Goal: Communication & Community: Answer question/provide support

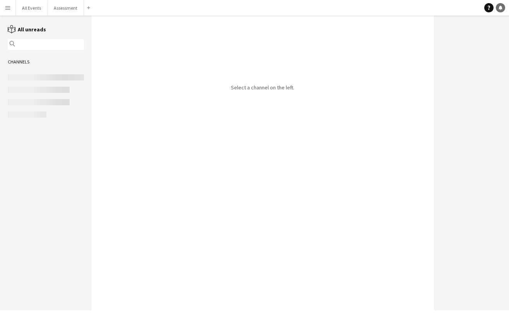
click at [502, 9] on icon "Notifications" at bounding box center [500, 7] width 5 height 5
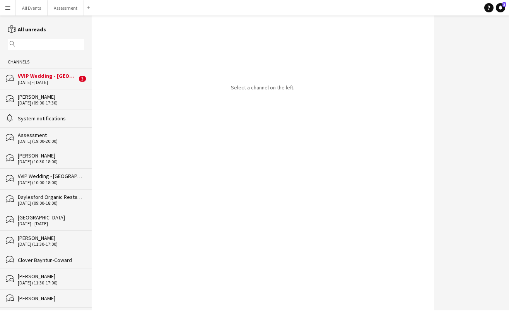
click at [43, 75] on div "VVIP Wedding - [GEOGRAPHIC_DATA]" at bounding box center [47, 75] width 59 height 7
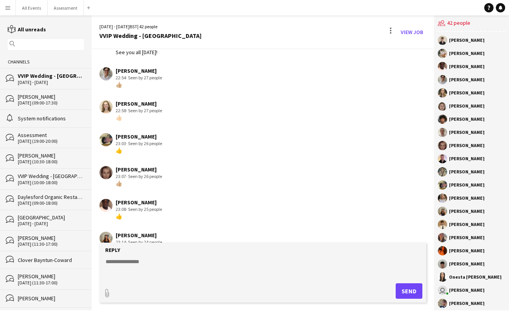
scroll to position [602, 0]
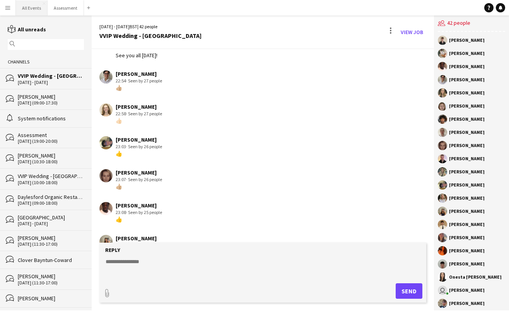
click at [34, 13] on button "All Events Close" at bounding box center [32, 7] width 32 height 15
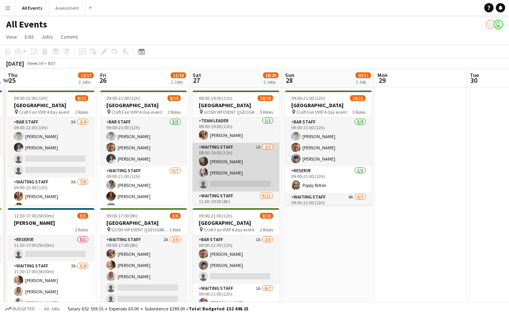
scroll to position [78, 0]
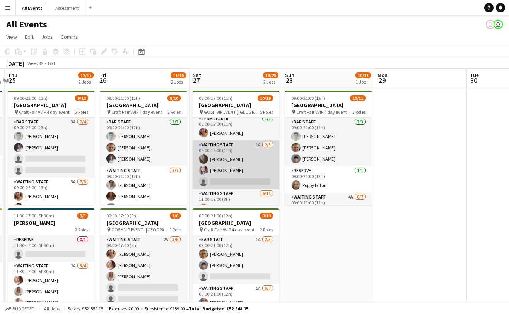
click at [229, 181] on app-card-role "Waiting Staff 1A [DATE] 08:00-19:00 (11h) [PERSON_NAME] [PERSON_NAME] single-ne…" at bounding box center [235, 164] width 87 height 49
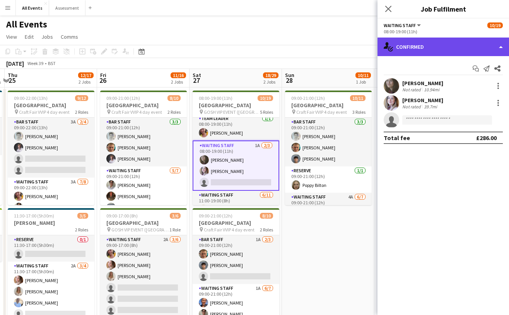
click at [439, 42] on div "single-neutral-actions-check-2 Confirmed" at bounding box center [442, 46] width 131 height 19
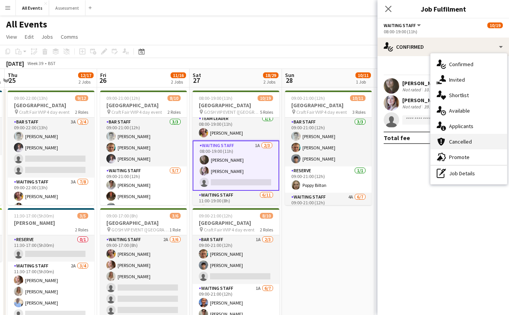
click at [466, 135] on div "cancellation Cancelled" at bounding box center [468, 141] width 77 height 15
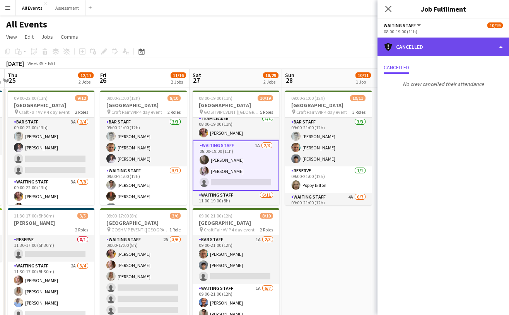
click at [463, 41] on div "cancellation Cancelled" at bounding box center [442, 46] width 131 height 19
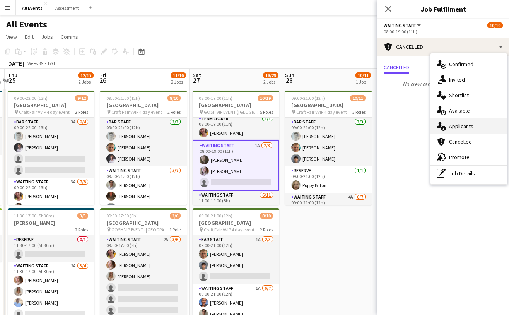
click at [475, 123] on div "single-neutral-actions-information Applicants" at bounding box center [468, 125] width 77 height 15
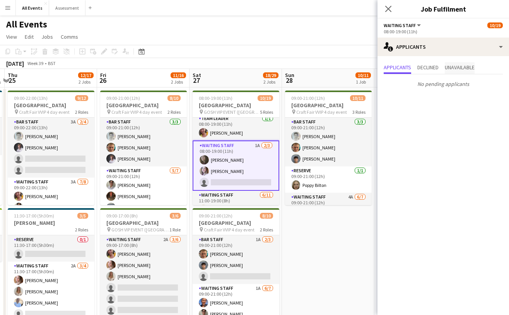
click at [465, 70] on span "Unavailable" at bounding box center [460, 67] width 30 height 5
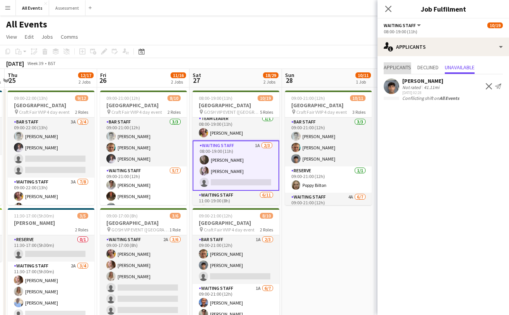
click at [393, 70] on span "Applicants" at bounding box center [396, 67] width 27 height 5
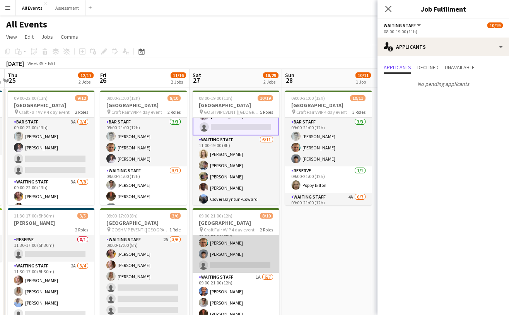
scroll to position [11, 0]
click at [262, 251] on app-card-role "Bar Staff 1A [DATE] 09:00-21:00 (12h) [PERSON_NAME] Arya [PERSON_NAME] single-n…" at bounding box center [235, 248] width 87 height 49
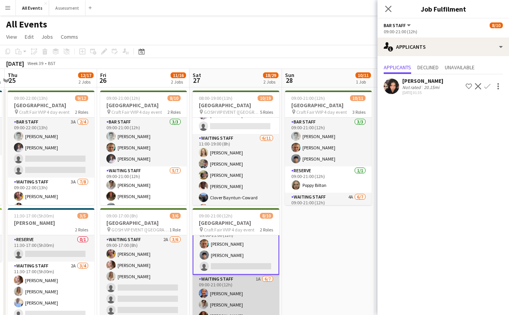
scroll to position [41, 0]
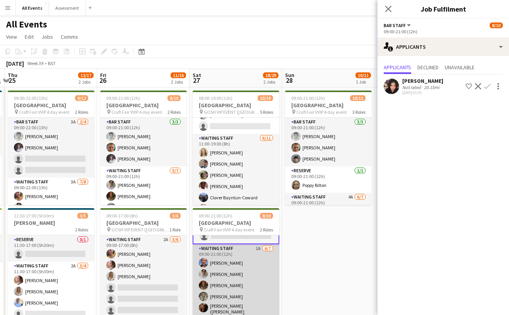
click at [248, 264] on app-card-role "Waiting Staff 1A [DATE] 09:00-21:00 (12h) [PERSON_NAME] [PERSON_NAME] [PERSON_N…" at bounding box center [235, 292] width 87 height 96
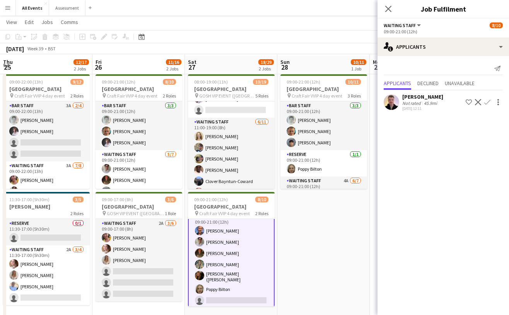
scroll to position [18, 0]
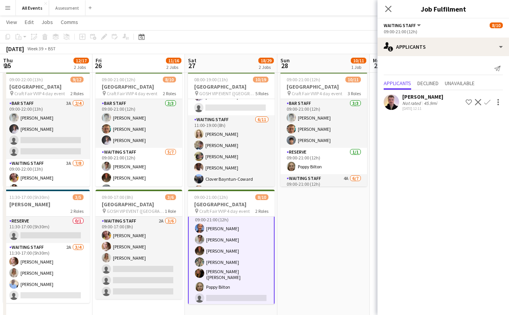
click at [489, 102] on app-icon "Confirm" at bounding box center [487, 102] width 6 height 6
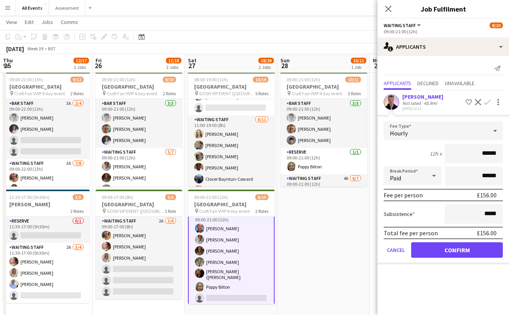
click at [452, 249] on button "Confirm" at bounding box center [457, 249] width 92 height 15
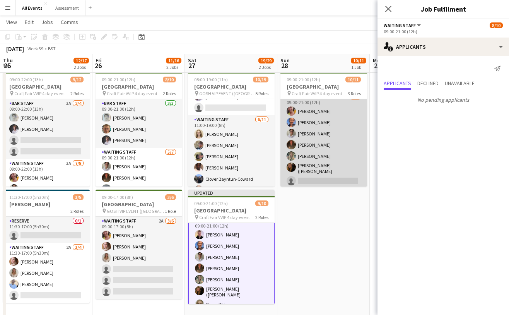
scroll to position [81, 0]
click at [335, 162] on app-card-role "Waiting Staff 4A [DATE] 09:00-21:00 (12h) [PERSON_NAME] [PERSON_NAME] [PERSON_N…" at bounding box center [323, 141] width 87 height 96
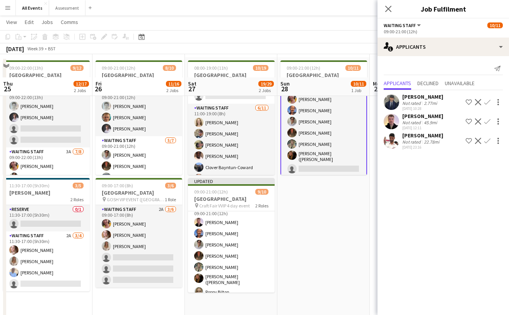
scroll to position [26, 0]
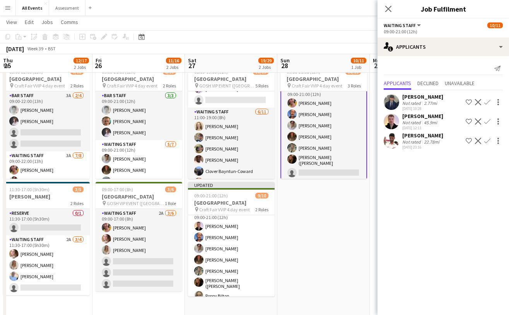
click at [489, 122] on app-icon "Confirm" at bounding box center [487, 121] width 6 height 6
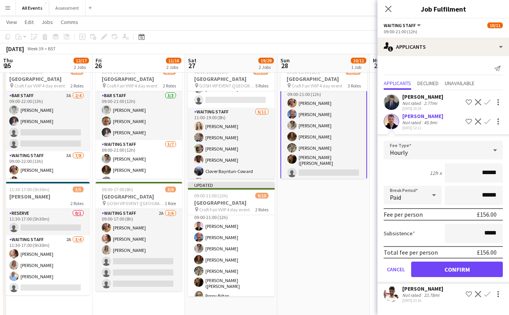
click at [470, 270] on button "Confirm" at bounding box center [457, 268] width 92 height 15
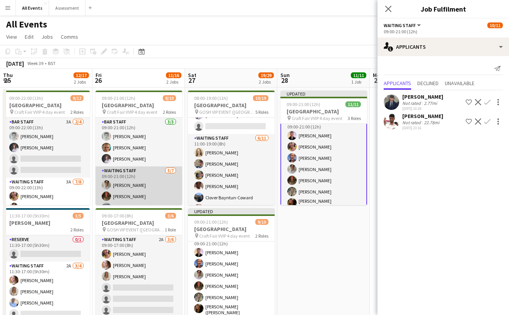
scroll to position [0, 0]
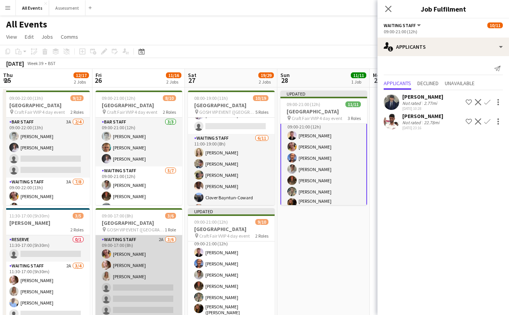
click at [164, 256] on app-card-role "Waiting Staff 2A [DATE] 09:00-17:00 (8h) [PERSON_NAME] [PERSON_NAME] [PERSON_NA…" at bounding box center [138, 276] width 87 height 82
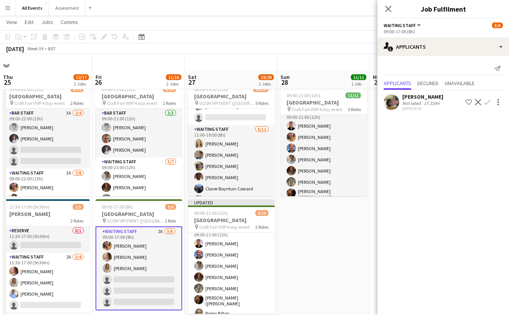
scroll to position [7, 0]
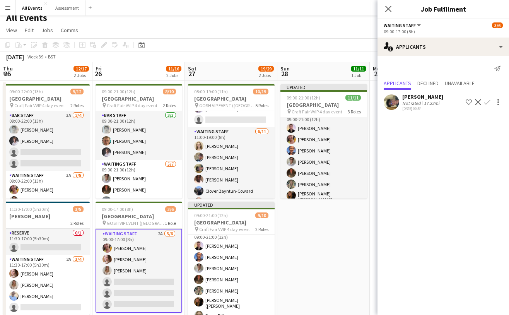
click at [486, 102] on app-icon "Confirm" at bounding box center [487, 102] width 6 height 6
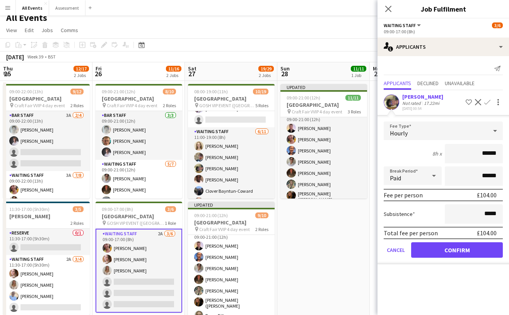
click at [470, 252] on button "Confirm" at bounding box center [457, 249] width 92 height 15
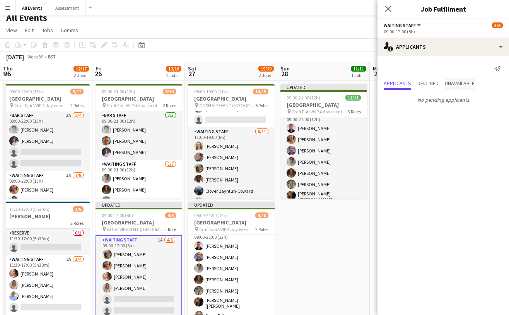
click at [459, 85] on span "Unavailable" at bounding box center [460, 82] width 30 height 5
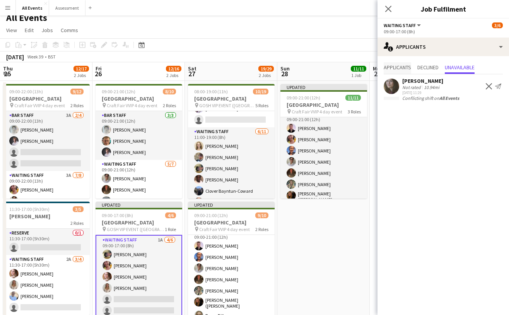
click at [398, 70] on span "Applicants" at bounding box center [396, 67] width 27 height 5
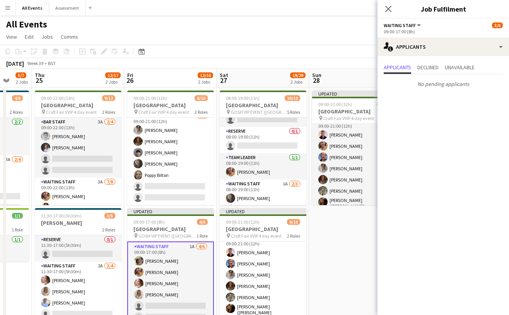
scroll to position [67, 0]
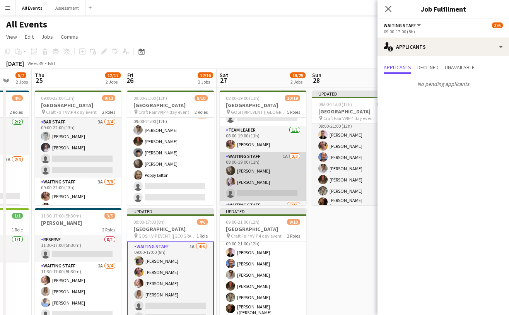
click at [258, 175] on app-card-role "Waiting Staff 1A [DATE] 08:00-19:00 (11h) [PERSON_NAME] [PERSON_NAME] single-ne…" at bounding box center [263, 176] width 87 height 49
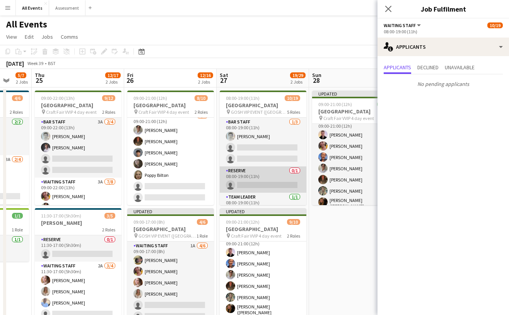
scroll to position [0, 0]
click at [271, 181] on app-card-role "Reserve 0/1 08:00-19:00 (11h) single-neutral-actions" at bounding box center [263, 179] width 87 height 26
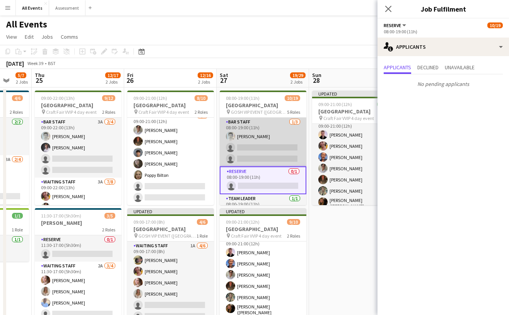
click at [272, 147] on app-card-role "Bar Staff [DATE] 08:00-19:00 (11h) [PERSON_NAME] single-neutral-actions single-…" at bounding box center [263, 142] width 87 height 49
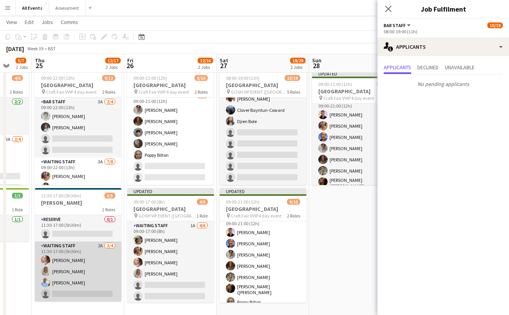
scroll to position [0, 244]
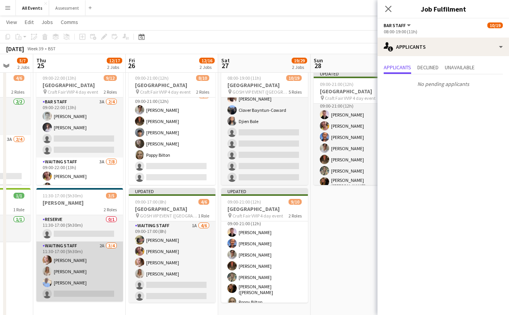
click at [64, 256] on app-card-role "Waiting Staff 2A [DATE] 11:30-17:00 (5h30m) [PERSON_NAME] [PERSON_NAME] [PERSON…" at bounding box center [79, 271] width 87 height 60
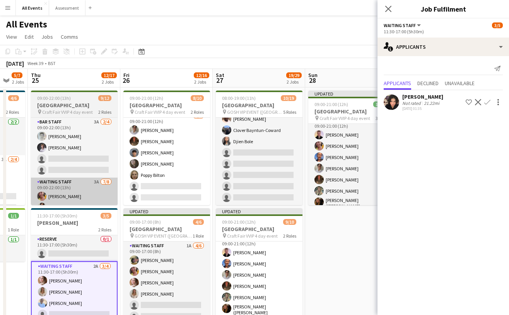
scroll to position [0, 0]
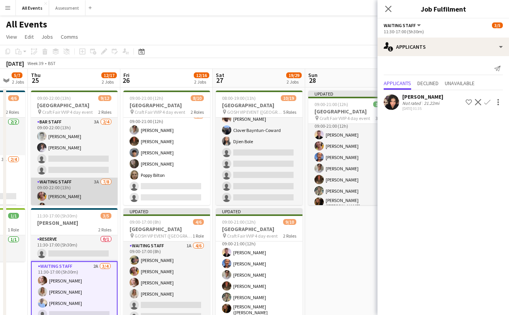
click at [82, 196] on app-card-role "Waiting Staff 3A [DATE] 09:00-22:00 (13h) [PERSON_NAME] [PERSON_NAME] [PERSON_N…" at bounding box center [74, 229] width 87 height 105
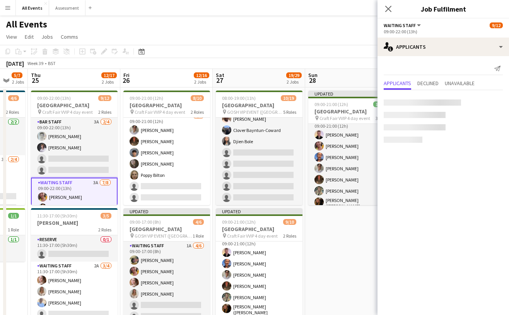
scroll to position [0, 0]
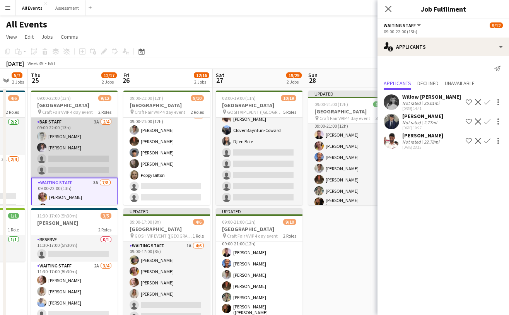
click at [93, 160] on app-card-role "Bar Staff 3A [DATE] 09:00-22:00 (13h) [PERSON_NAME] [PERSON_NAME] single-neutra…" at bounding box center [74, 148] width 87 height 60
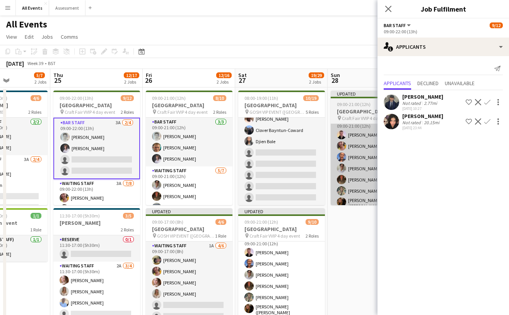
scroll to position [0, 227]
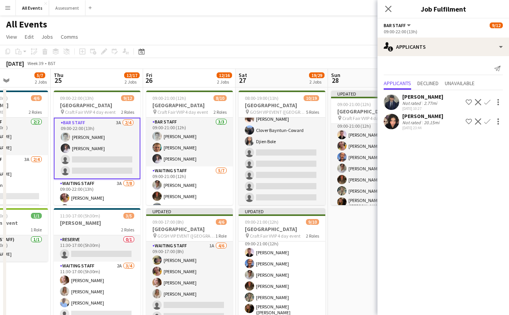
click at [406, 99] on div "[PERSON_NAME]" at bounding box center [422, 96] width 41 height 7
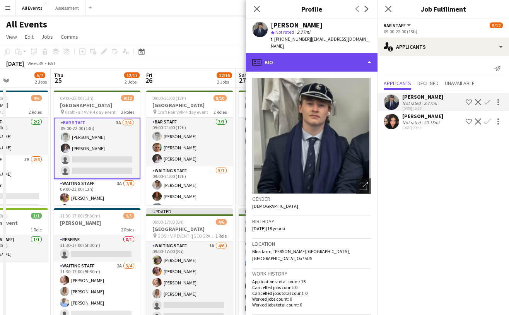
click at [324, 53] on div "profile Bio" at bounding box center [311, 62] width 131 height 19
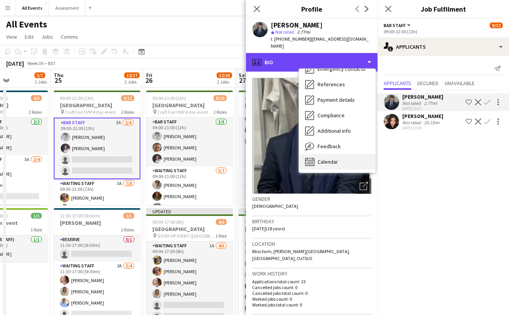
scroll to position [73, 0]
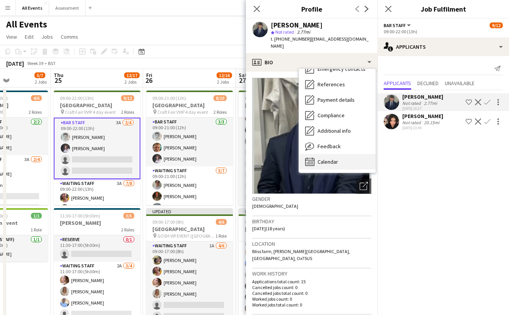
click at [337, 158] on span "Calendar" at bounding box center [327, 161] width 20 height 7
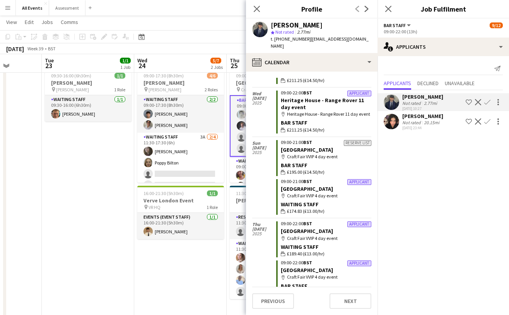
scroll to position [0, 235]
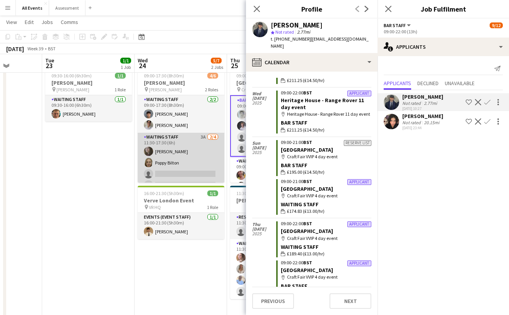
click at [180, 160] on app-card-role "Waiting Staff 3A [DATE] 11:30-17:30 (6h) [PERSON_NAME] Poppy Bilton single-neut…" at bounding box center [181, 163] width 87 height 60
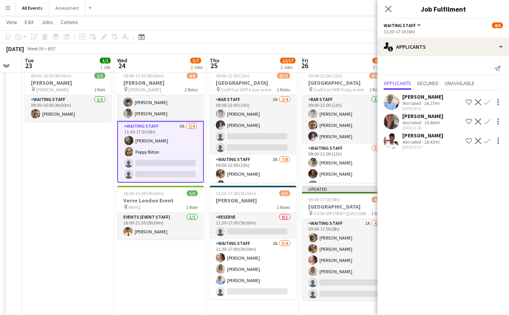
scroll to position [12, 0]
click at [488, 104] on app-icon "Confirm" at bounding box center [487, 102] width 6 height 6
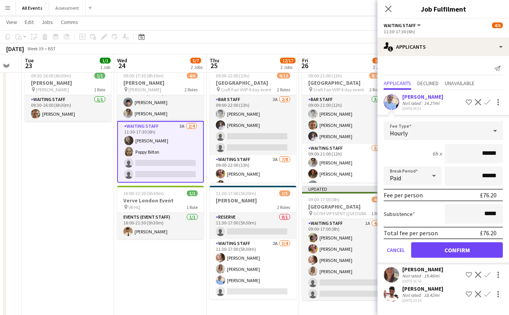
click at [424, 97] on div "[PERSON_NAME]" at bounding box center [422, 96] width 41 height 7
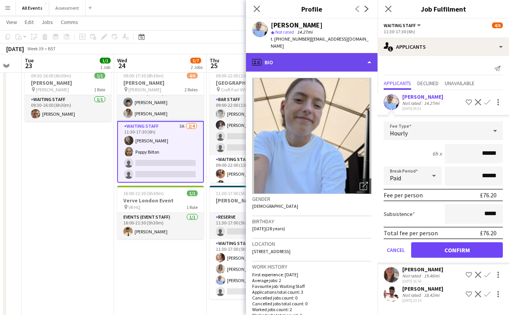
click at [315, 58] on div "profile Bio" at bounding box center [311, 62] width 131 height 19
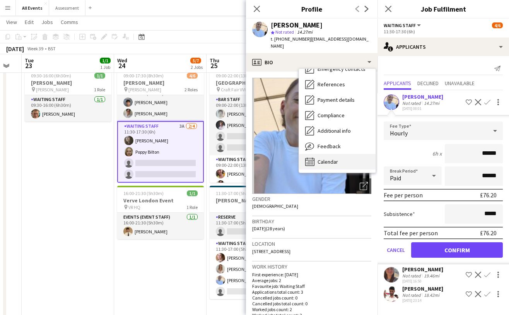
scroll to position [73, 0]
click at [336, 158] on span "Calendar" at bounding box center [327, 161] width 20 height 7
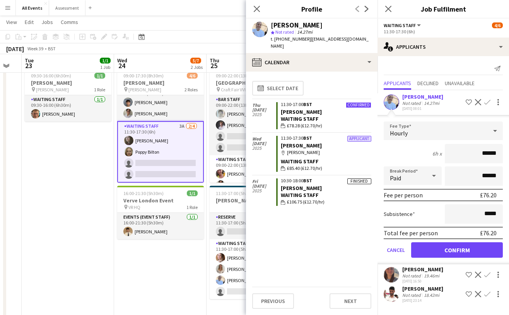
click at [444, 254] on button "Confirm" at bounding box center [457, 249] width 92 height 15
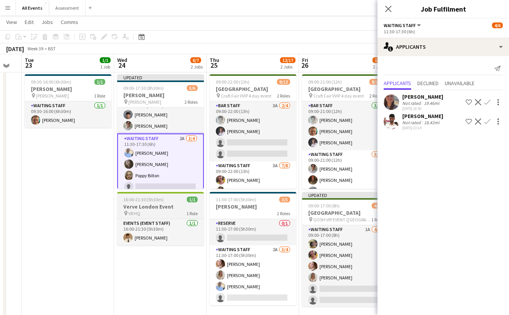
scroll to position [15, 0]
drag, startPoint x: 118, startPoint y: 272, endPoint x: 126, endPoint y: 272, distance: 8.9
click at [118, 272] on app-date-cell "Updated 09:00-17:30 (8h30m) 5/6 [PERSON_NAME] pin [PERSON_NAME] 2 Roles Waiting…" at bounding box center [160, 229] width 92 height 315
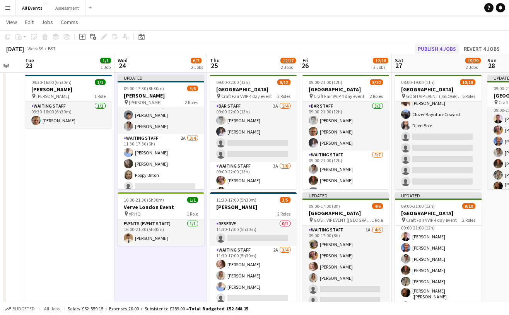
click at [447, 49] on button "Publish 4 jobs" at bounding box center [436, 49] width 44 height 10
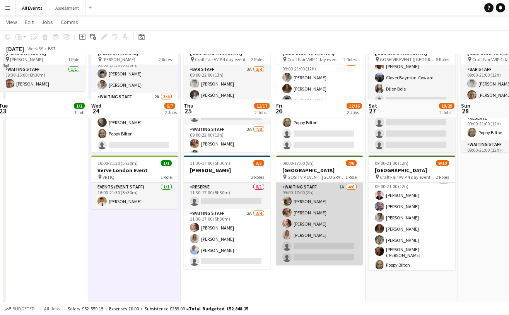
scroll to position [41, 0]
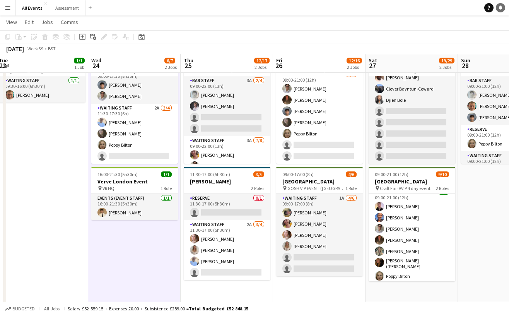
click at [500, 9] on icon "Notifications" at bounding box center [500, 7] width 5 height 5
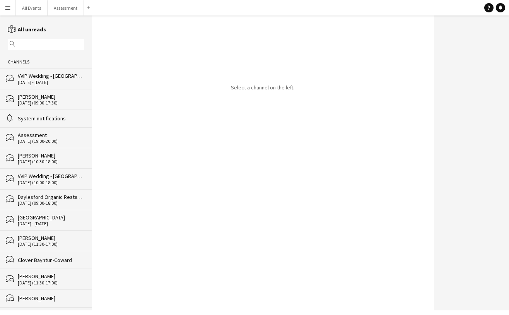
click at [39, 67] on div "Channels" at bounding box center [46, 62] width 92 height 12
click at [41, 82] on div "[DATE] - [DATE]" at bounding box center [51, 82] width 66 height 5
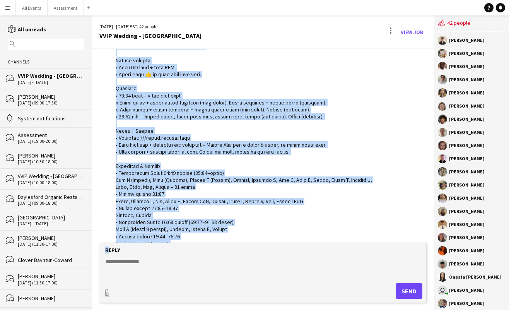
scroll to position [322, 0]
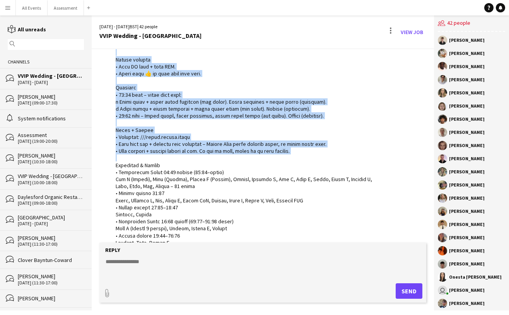
drag, startPoint x: 116, startPoint y: 78, endPoint x: 179, endPoint y: 152, distance: 97.6
click at [179, 152] on div at bounding box center [244, 147] width 257 height 338
copy div "Hi Team Big day [DATE] – thank you all for your support so far! Please read eve…"
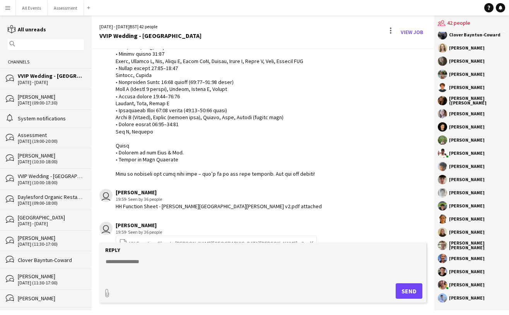
scroll to position [0, 0]
click at [468, 296] on div "[PERSON_NAME]" at bounding box center [467, 297] width 36 height 5
click at [443, 298] on app-user-avatar at bounding box center [442, 297] width 9 height 9
click at [413, 31] on link "View Job" at bounding box center [411, 32] width 29 height 12
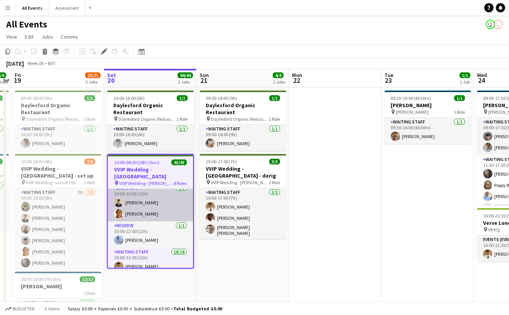
scroll to position [61, 0]
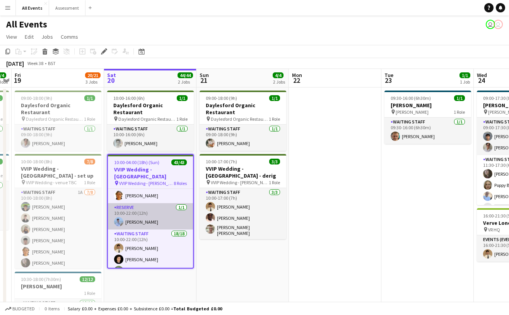
click at [147, 210] on app-card-role "Reserve [DATE] 10:00-22:00 (12h) [PERSON_NAME]" at bounding box center [150, 216] width 85 height 26
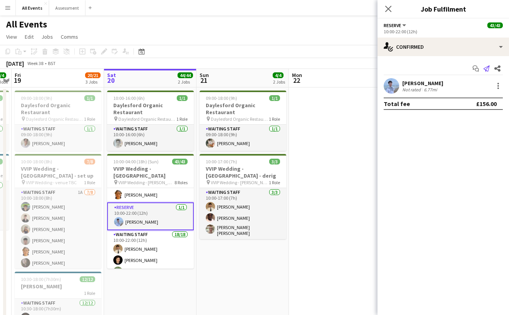
click at [486, 70] on icon "Send notification" at bounding box center [486, 68] width 6 height 6
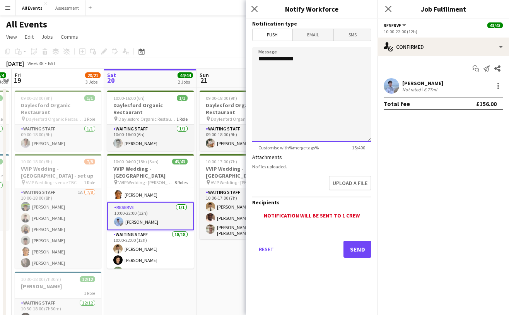
click at [310, 97] on textarea "**********" at bounding box center [311, 94] width 119 height 95
paste textarea "**********"
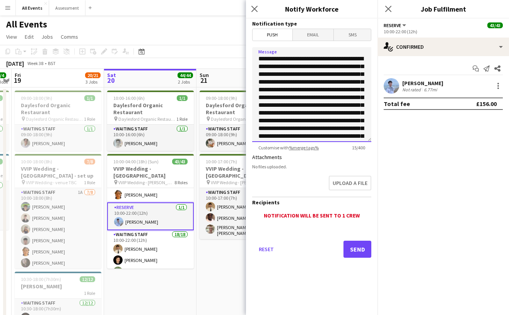
scroll to position [110, 0]
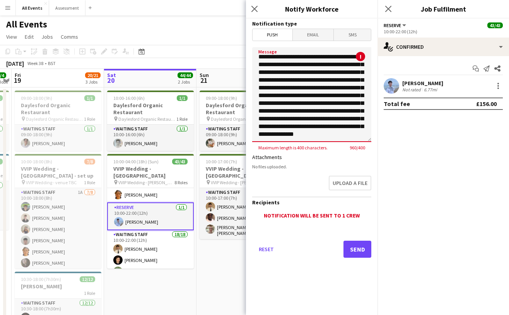
type textarea "**********"
click at [259, 11] on div "Close pop-in" at bounding box center [255, 9] width 19 height 18
click at [255, 11] on icon "Close pop-in" at bounding box center [253, 8] width 7 height 7
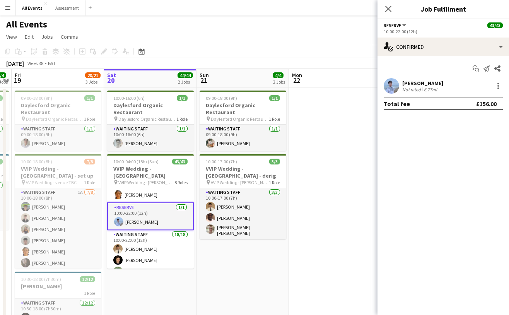
drag, startPoint x: 135, startPoint y: 30, endPoint x: 122, endPoint y: 35, distance: 14.2
click at [135, 30] on div "All Events user user" at bounding box center [254, 22] width 509 height 15
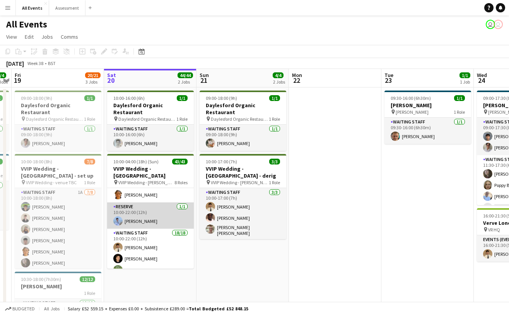
click at [148, 207] on app-card-role "Reserve [DATE] 10:00-22:00 (12h) [PERSON_NAME]" at bounding box center [150, 215] width 87 height 26
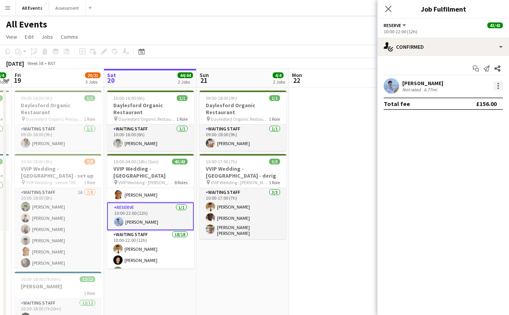
click at [499, 85] on div at bounding box center [497, 85] width 9 height 9
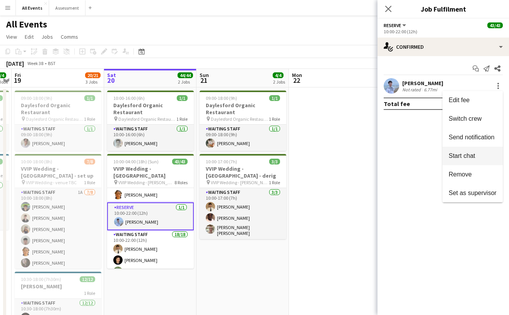
click at [472, 159] on span "Start chat" at bounding box center [461, 155] width 26 height 7
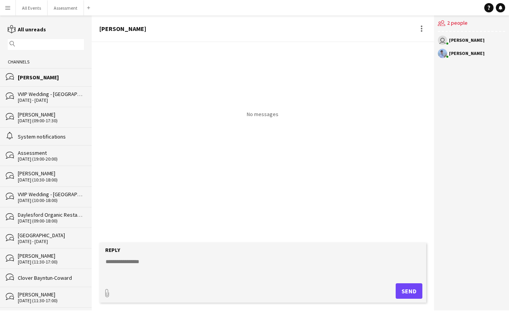
click at [221, 263] on textarea at bounding box center [264, 267] width 319 height 20
paste textarea "**********"
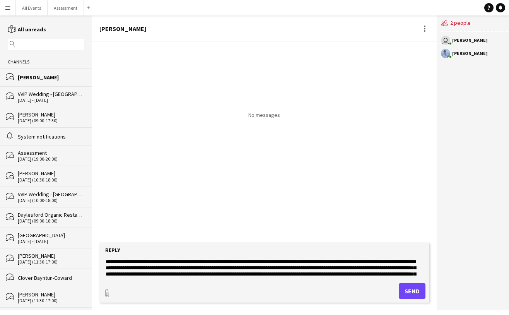
click at [128, 263] on textarea "**********" at bounding box center [264, 267] width 319 height 20
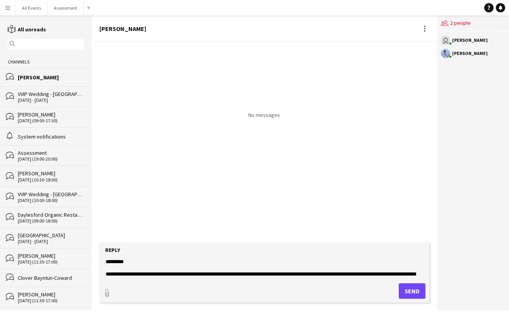
click at [234, 273] on textarea "**********" at bounding box center [264, 267] width 319 height 20
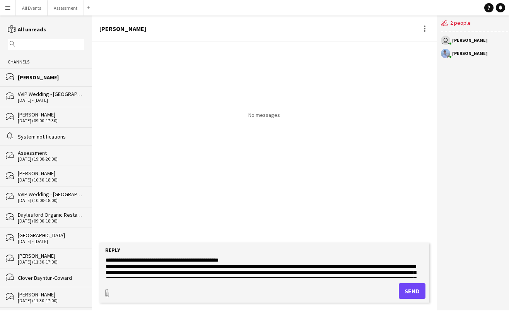
click at [182, 266] on textarea "**********" at bounding box center [264, 267] width 319 height 20
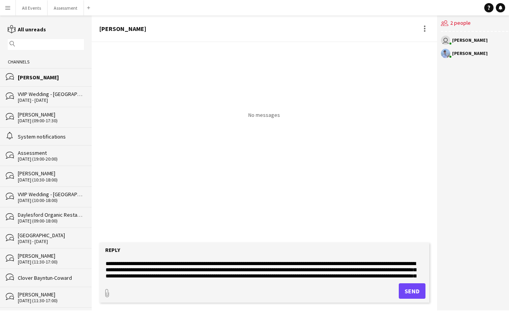
click at [248, 264] on textarea "**********" at bounding box center [264, 267] width 319 height 20
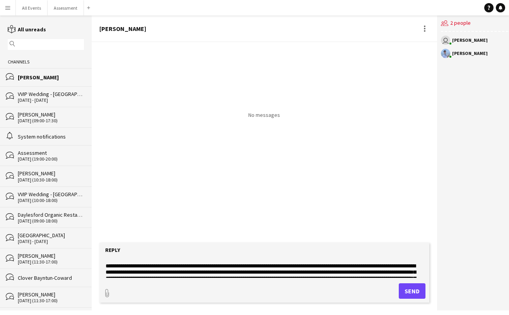
scroll to position [41, 0]
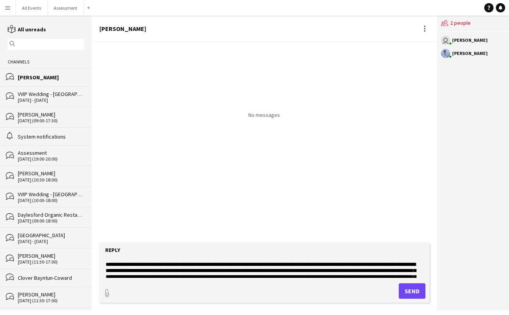
click at [231, 265] on textarea "**********" at bounding box center [264, 267] width 319 height 20
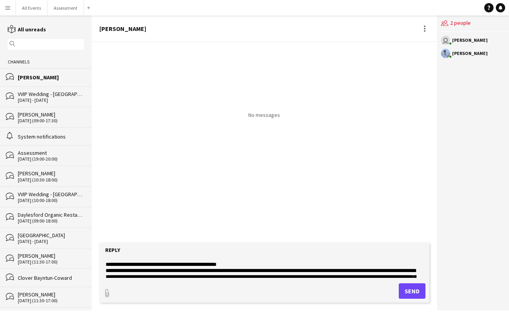
click at [246, 271] on textarea "**********" at bounding box center [264, 267] width 319 height 20
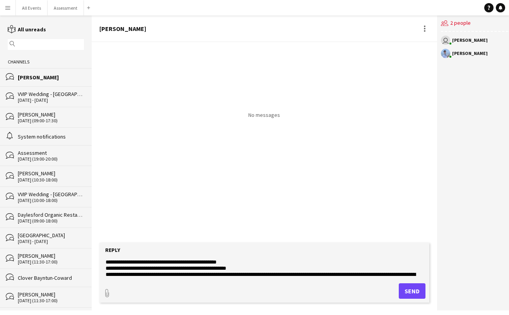
type textarea "**********"
drag, startPoint x: 163, startPoint y: 281, endPoint x: 169, endPoint y: 281, distance: 6.2
click at [163, 279] on form "**********" at bounding box center [264, 272] width 330 height 60
click at [383, 274] on textarea "**********" at bounding box center [264, 267] width 319 height 20
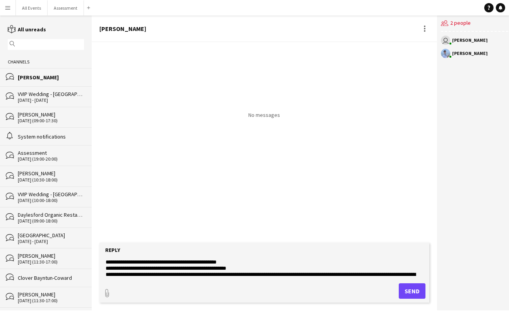
scroll to position [0, 0]
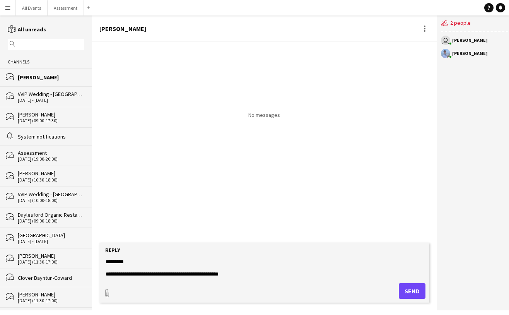
drag, startPoint x: 383, startPoint y: 274, endPoint x: 357, endPoint y: 226, distance: 54.5
click at [357, 226] on div "**********" at bounding box center [264, 162] width 345 height 295
paste textarea "**********"
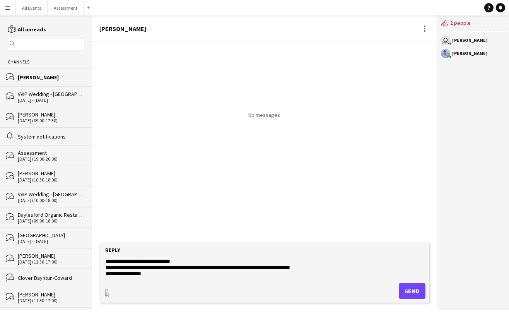
click at [221, 269] on textarea "**********" at bounding box center [264, 267] width 319 height 20
paste textarea "**********"
type textarea "**********"
click at [407, 291] on button "Send" at bounding box center [412, 290] width 27 height 15
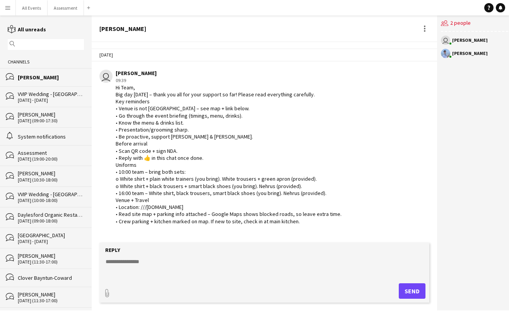
click at [37, 95] on div "VVIP Wedding - [GEOGRAPHIC_DATA]" at bounding box center [51, 93] width 66 height 7
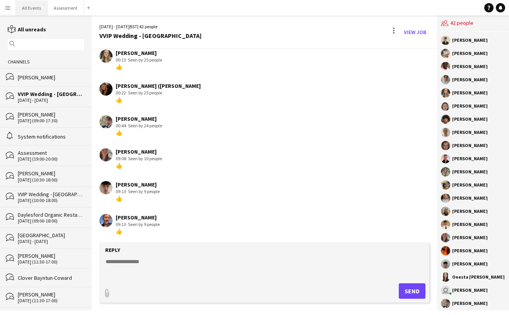
click at [36, 9] on button "All Events Close" at bounding box center [32, 7] width 32 height 15
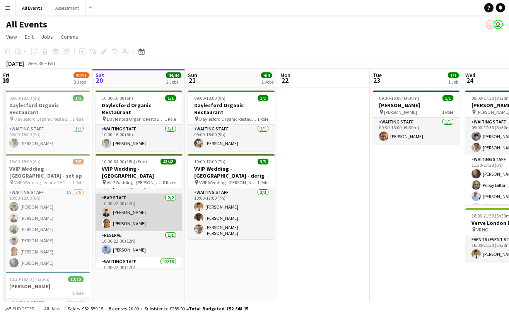
scroll to position [36, 0]
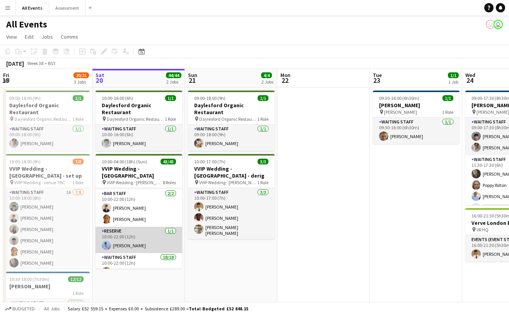
click at [130, 230] on app-card-role "Reserve [DATE] 10:00-22:00 (12h) [PERSON_NAME]" at bounding box center [138, 240] width 87 height 26
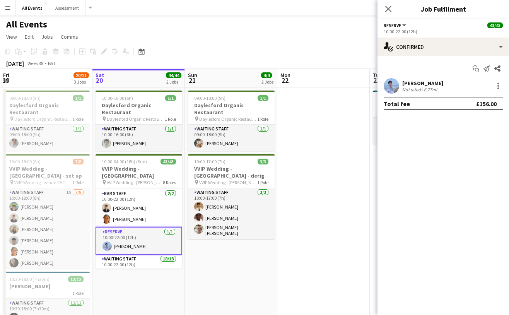
click at [393, 85] on app-user-avatar at bounding box center [390, 85] width 15 height 15
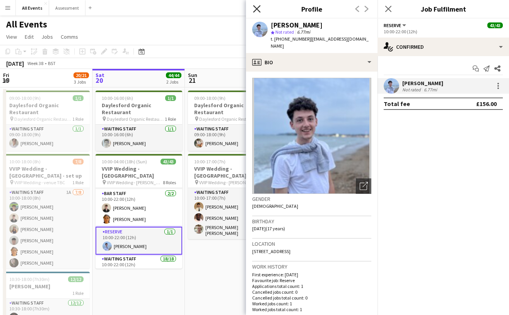
click at [259, 9] on icon "Close pop-in" at bounding box center [256, 8] width 7 height 7
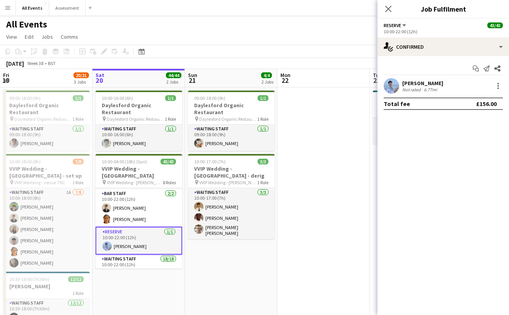
click at [323, 90] on app-date-cell at bounding box center [323, 244] width 92 height 315
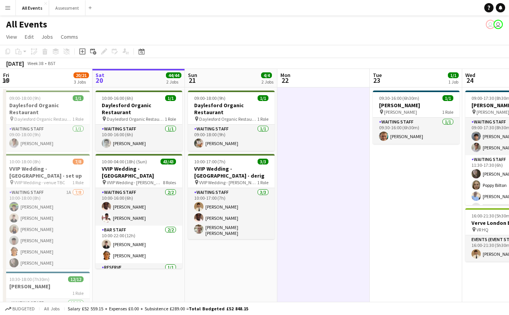
scroll to position [0, 0]
click at [503, 7] on link "Notifications" at bounding box center [500, 7] width 9 height 9
